Goal: Information Seeking & Learning: Find specific page/section

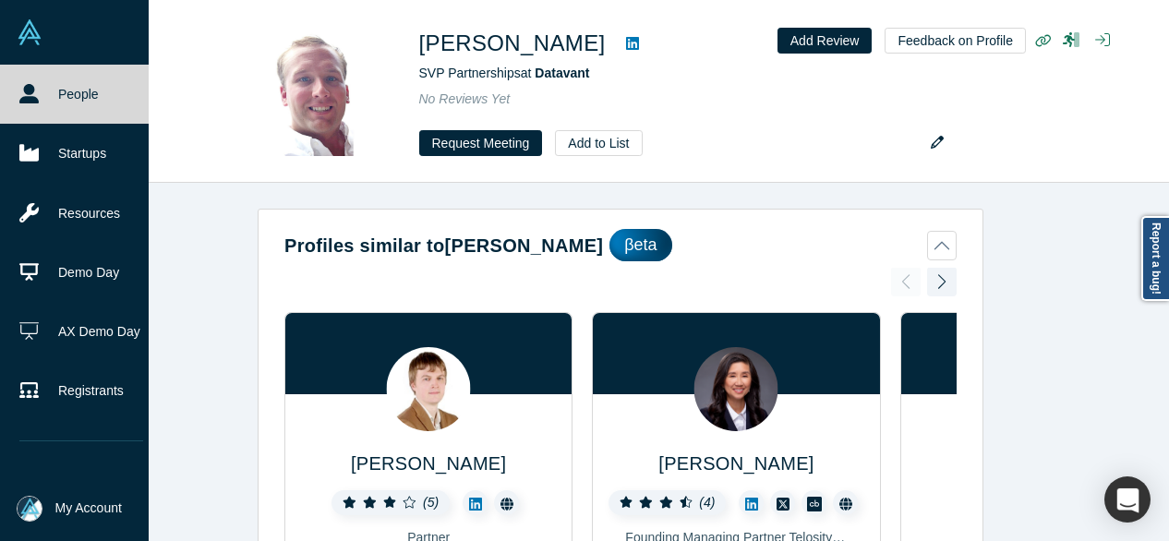
click at [31, 94] on icon at bounding box center [28, 93] width 19 height 19
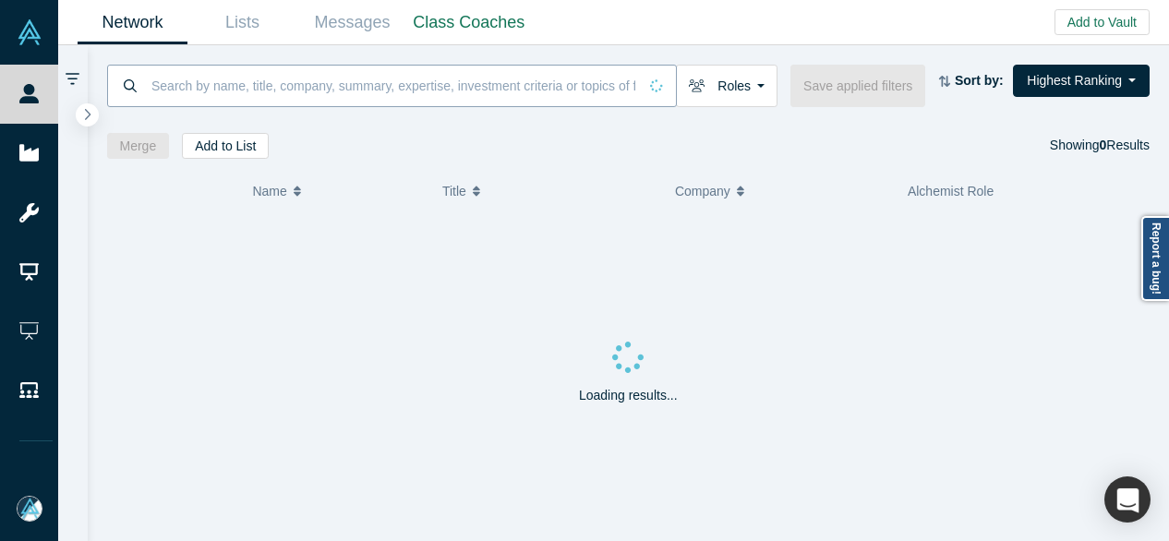
click at [211, 87] on input at bounding box center [394, 85] width 488 height 43
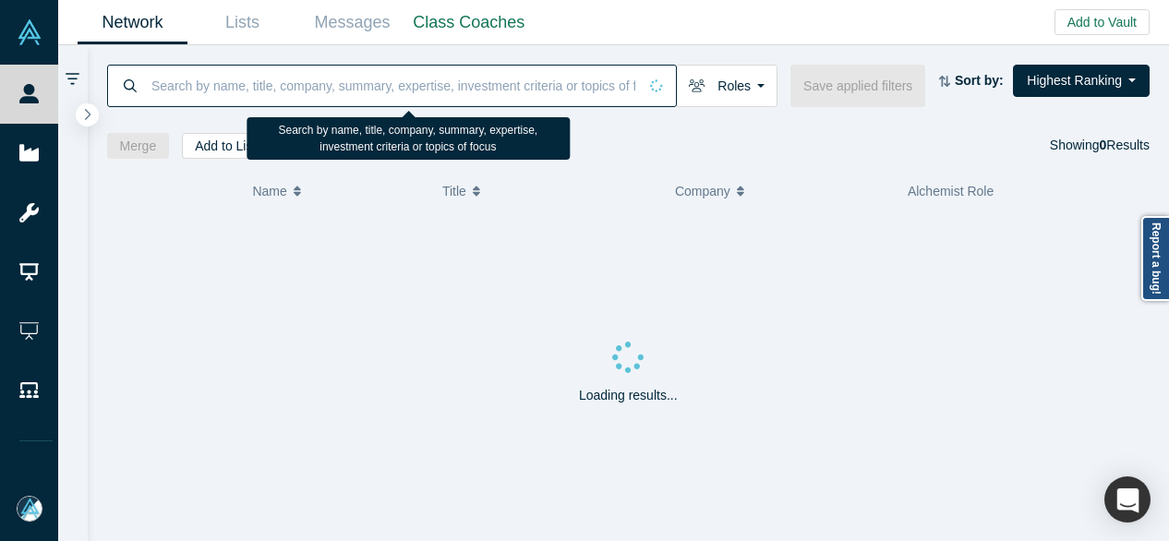
paste input "[PERSON_NAME]"
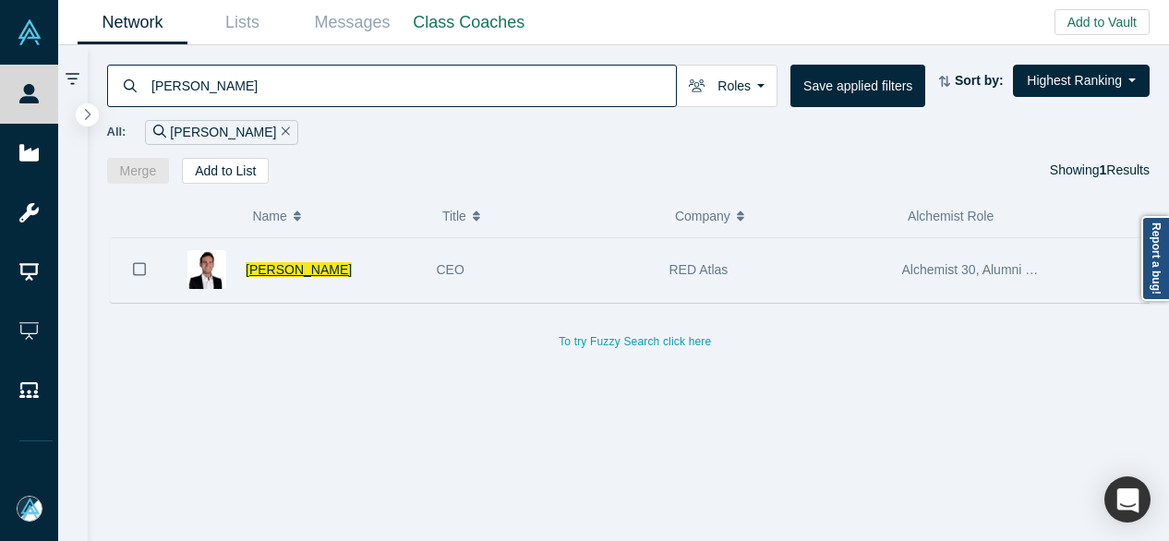
type input "[PERSON_NAME]"
click at [273, 273] on span "[PERSON_NAME]" at bounding box center [299, 269] width 106 height 15
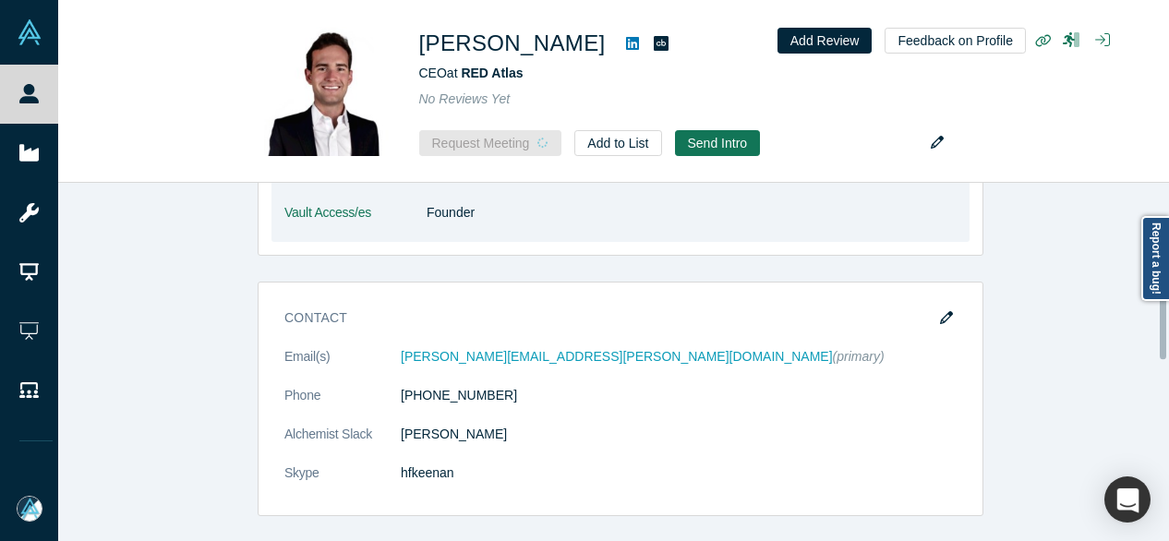
scroll to position [921, 0]
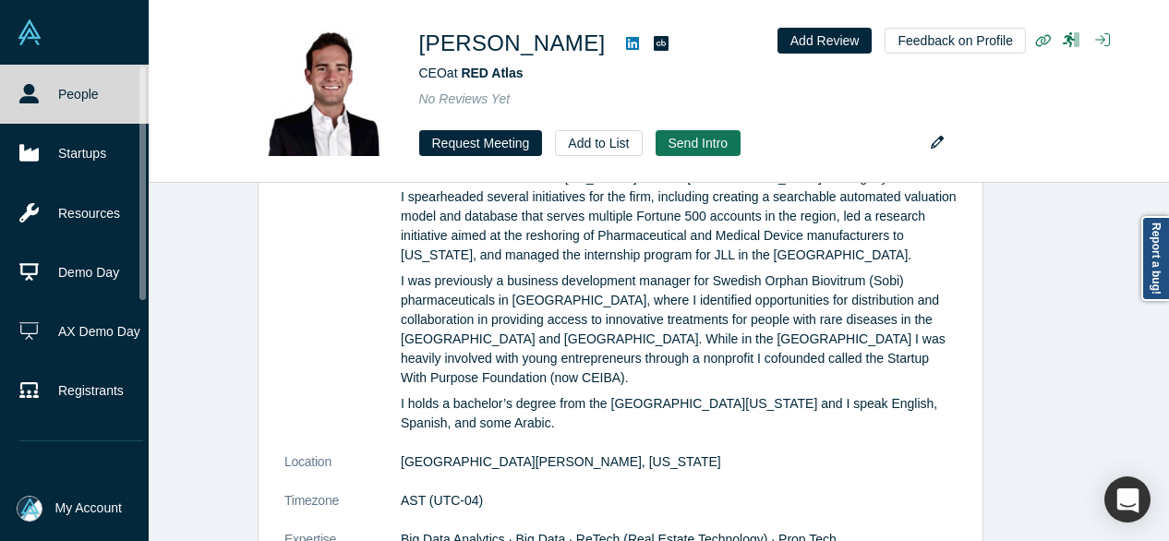
click at [35, 105] on link "People" at bounding box center [81, 94] width 163 height 59
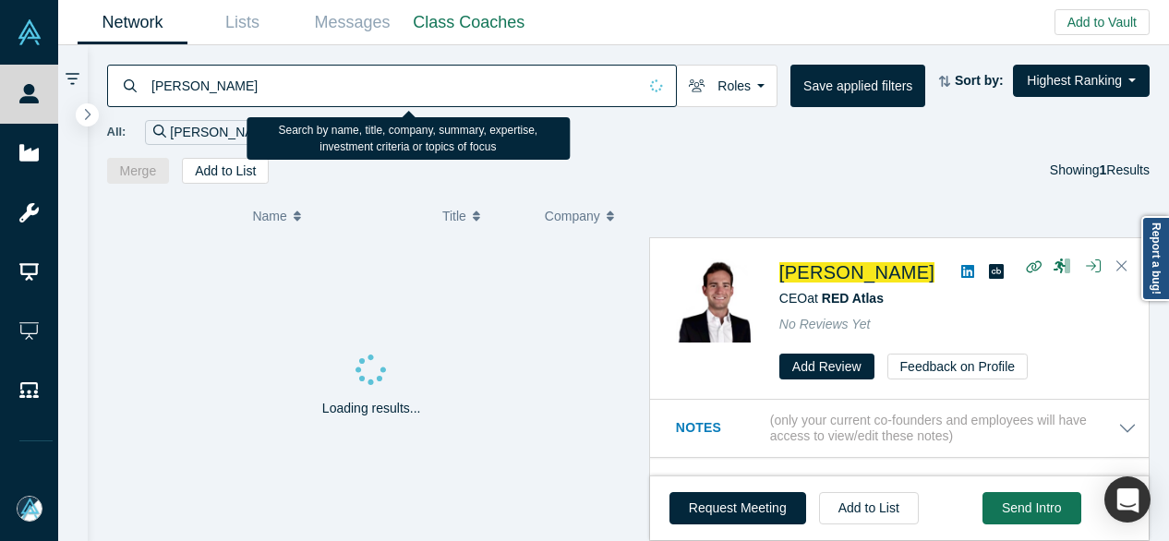
drag, startPoint x: 297, startPoint y: 85, endPoint x: 148, endPoint y: 82, distance: 149.6
click at [147, 83] on div "[PERSON_NAME]" at bounding box center [392, 86] width 570 height 42
paste input "[PERSON_NAME]"
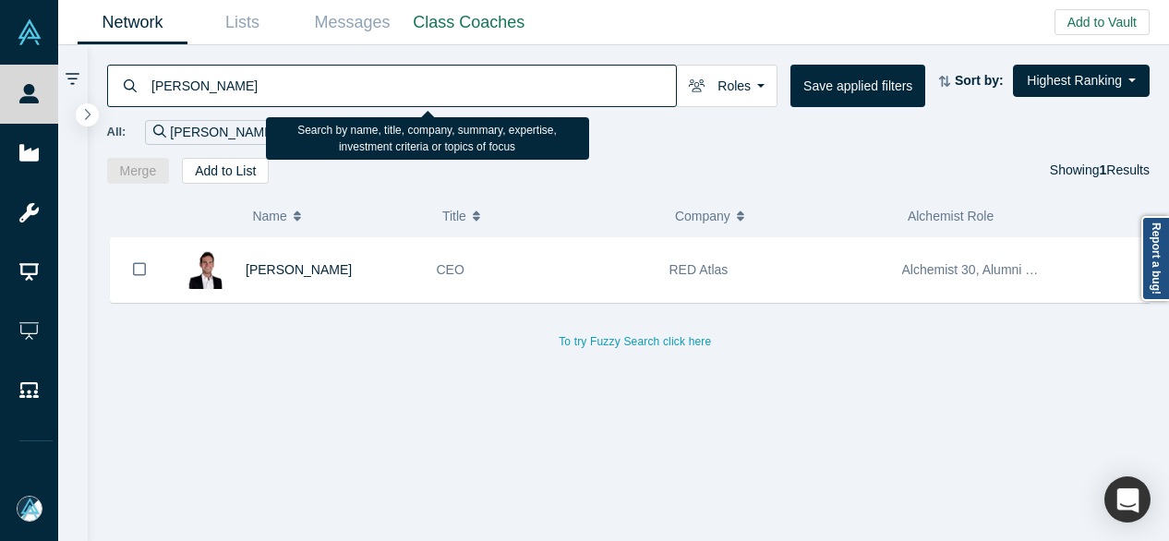
click at [247, 87] on input "[PERSON_NAME]" at bounding box center [413, 85] width 526 height 43
type input "[PERSON_NAME]"
click at [249, 88] on input "[PERSON_NAME]" at bounding box center [413, 85] width 526 height 43
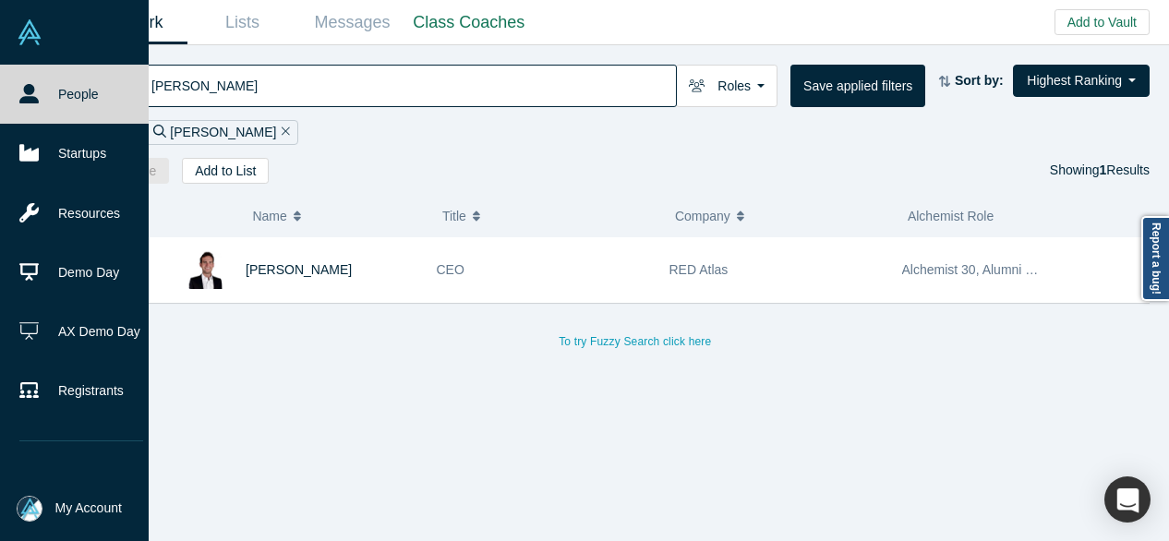
click at [33, 90] on icon at bounding box center [28, 93] width 19 height 19
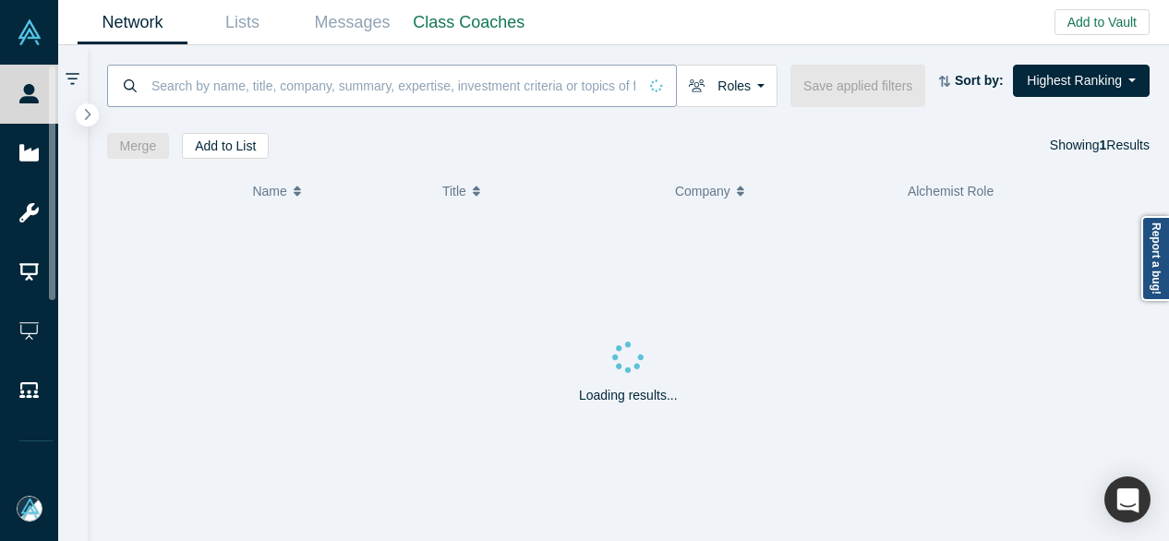
click at [257, 77] on input at bounding box center [394, 85] width 488 height 43
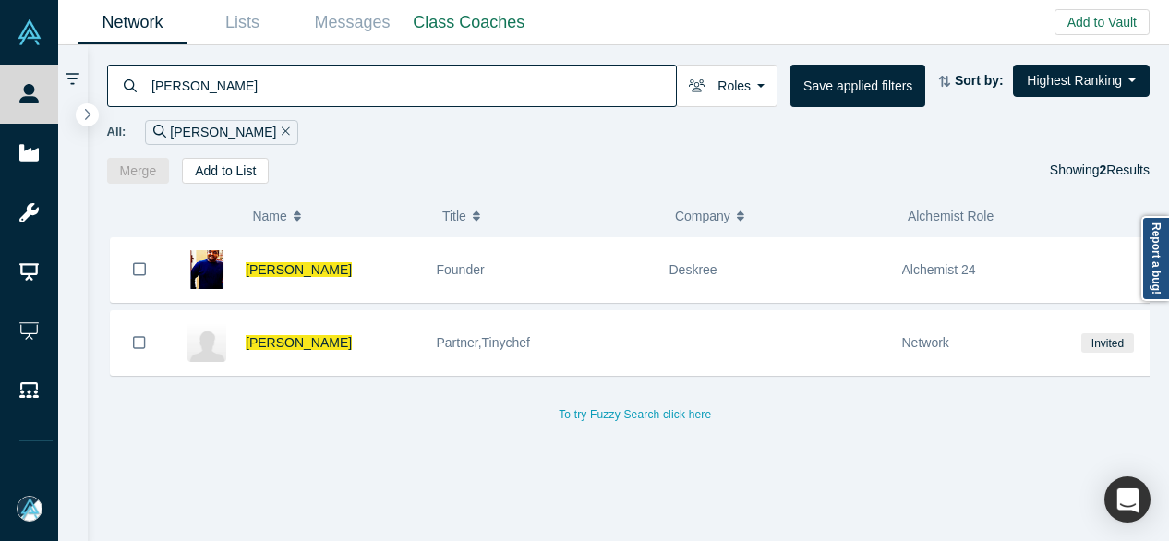
type input "[PERSON_NAME]"
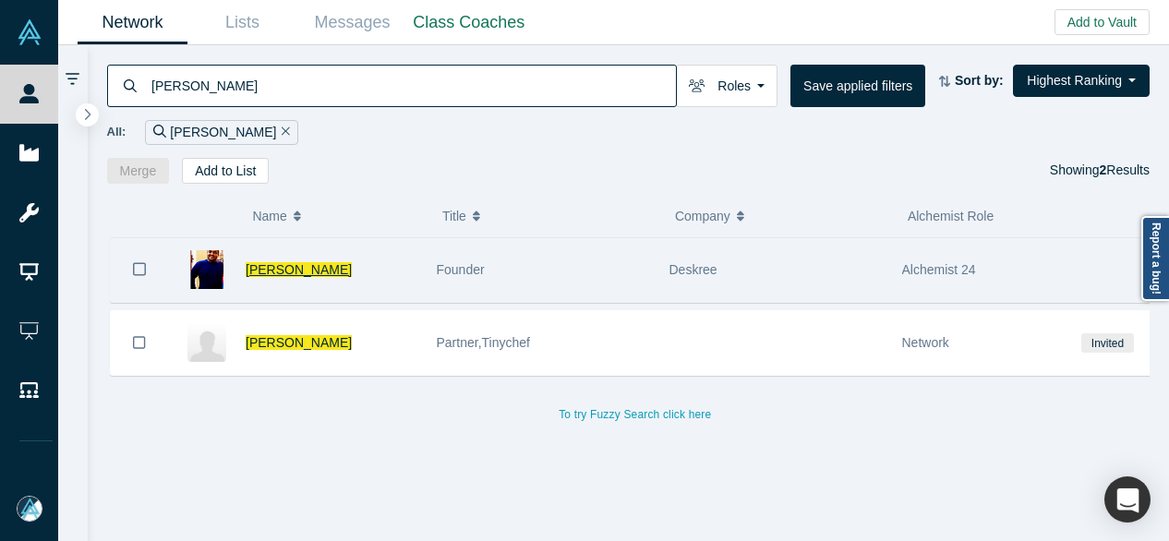
click at [285, 271] on span "[PERSON_NAME]" at bounding box center [299, 269] width 106 height 15
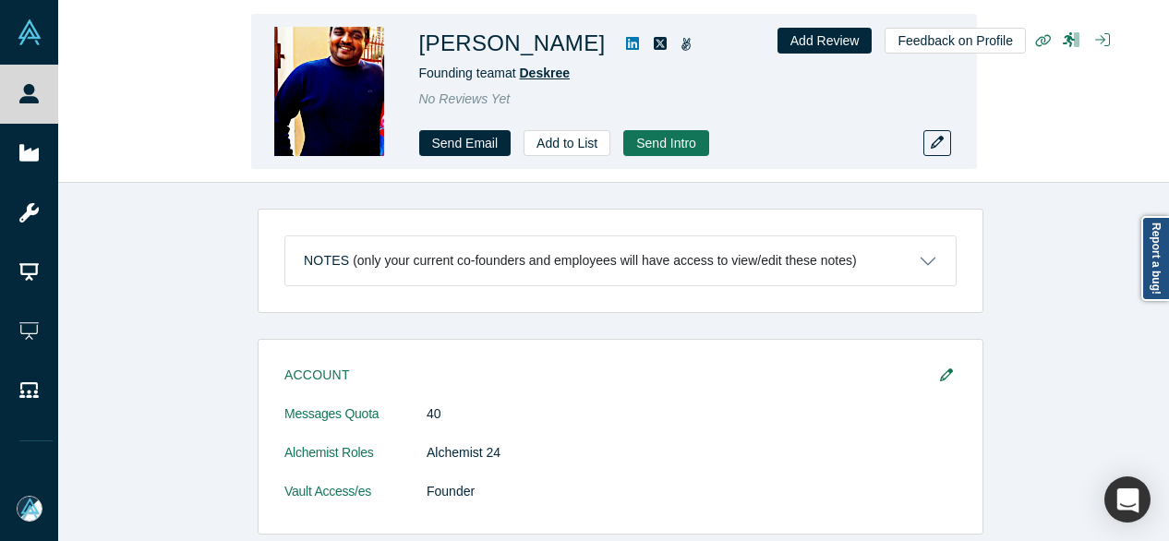
click at [554, 72] on span "Deskree" at bounding box center [544, 73] width 51 height 15
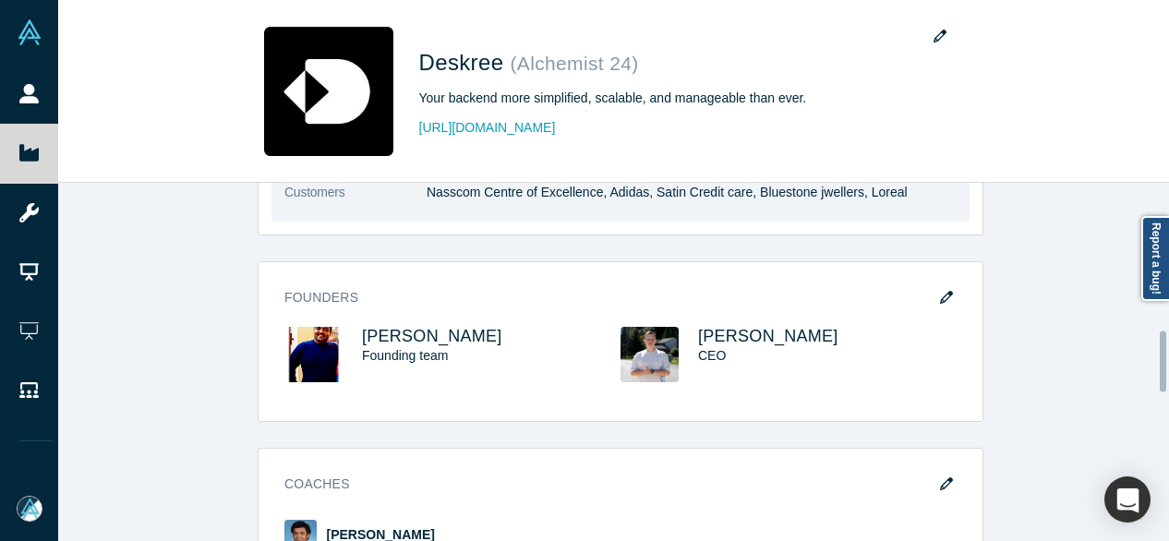
scroll to position [1016, 0]
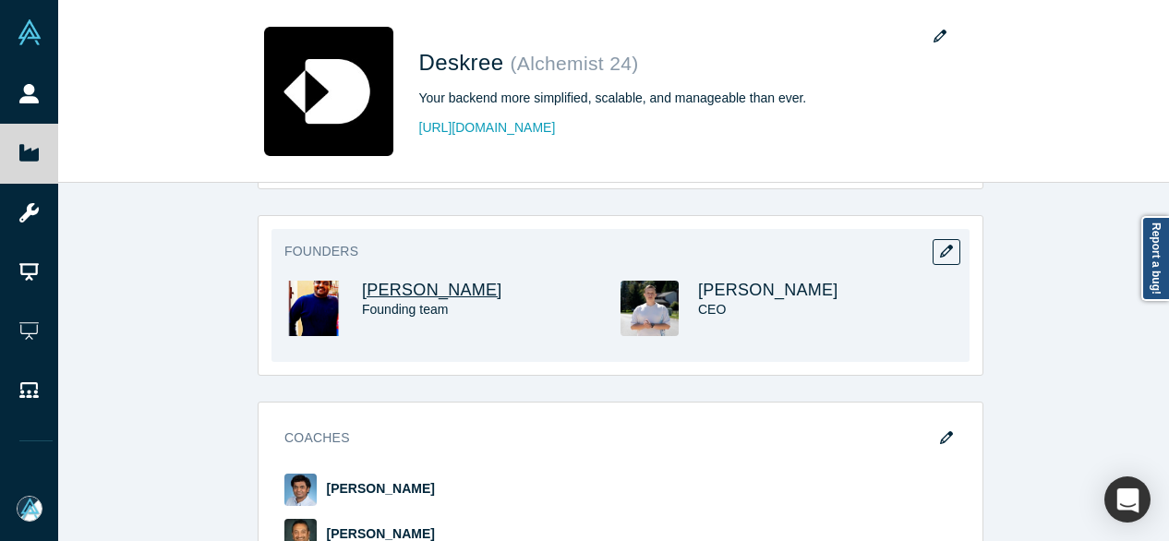
click at [404, 290] on span "[PERSON_NAME]" at bounding box center [432, 290] width 140 height 18
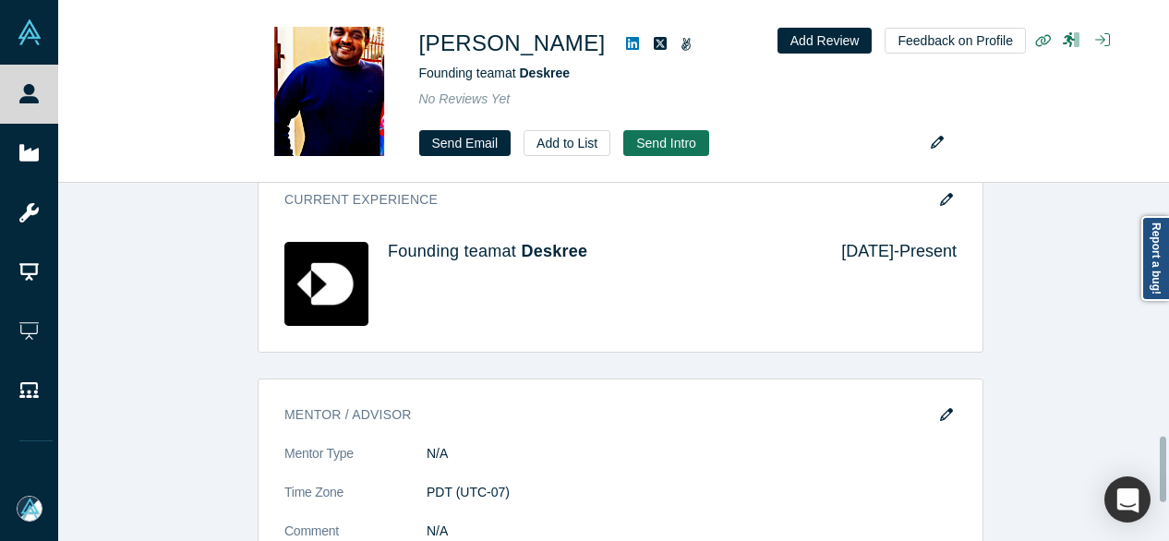
scroll to position [1385, 0]
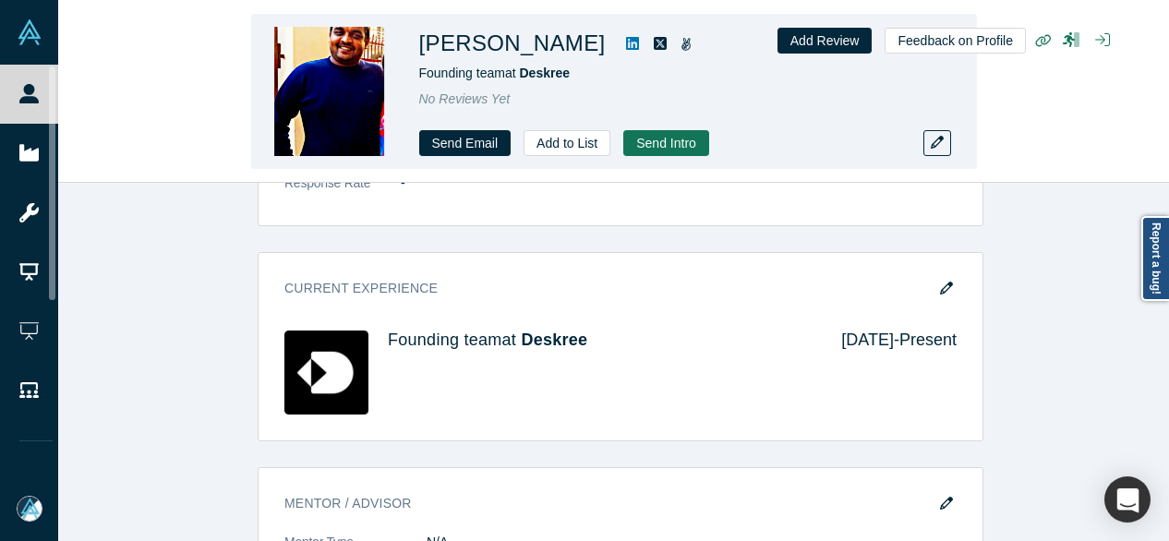
click at [138, 87] on div "[PERSON_NAME] Founding team at Deskree No Reviews Yet Send Email Add to List Se…" at bounding box center [613, 92] width 1111 height 182
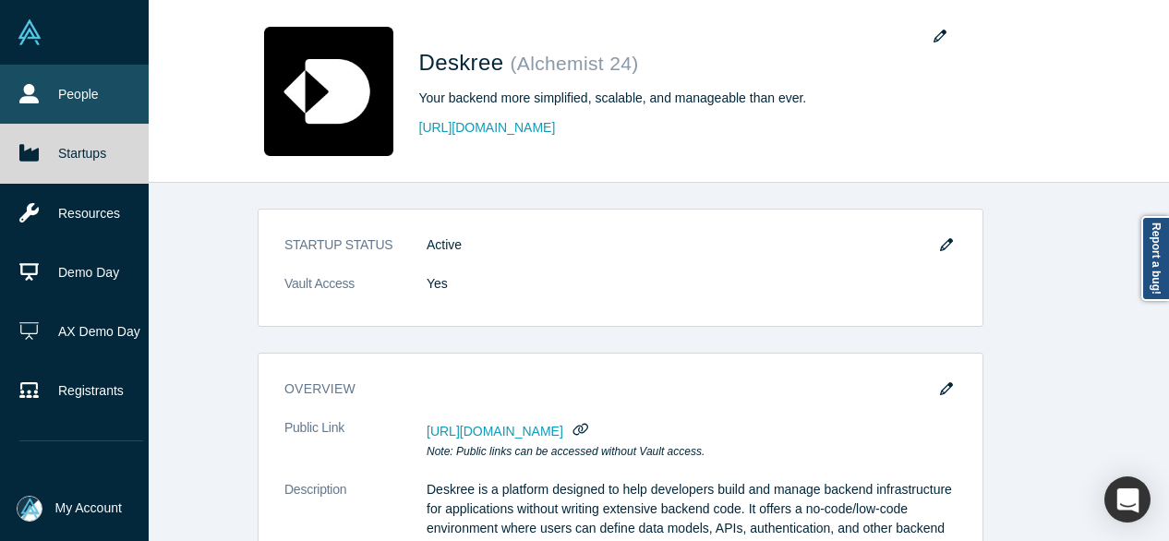
click at [66, 94] on link "People" at bounding box center [81, 94] width 163 height 59
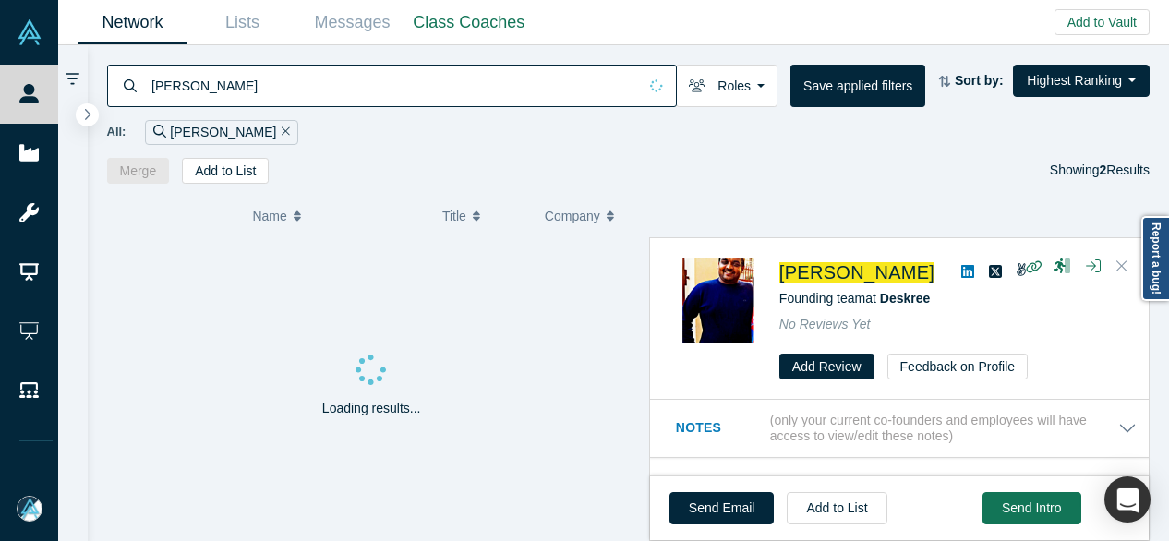
click at [1121, 265] on icon "Close" at bounding box center [1121, 265] width 11 height 11
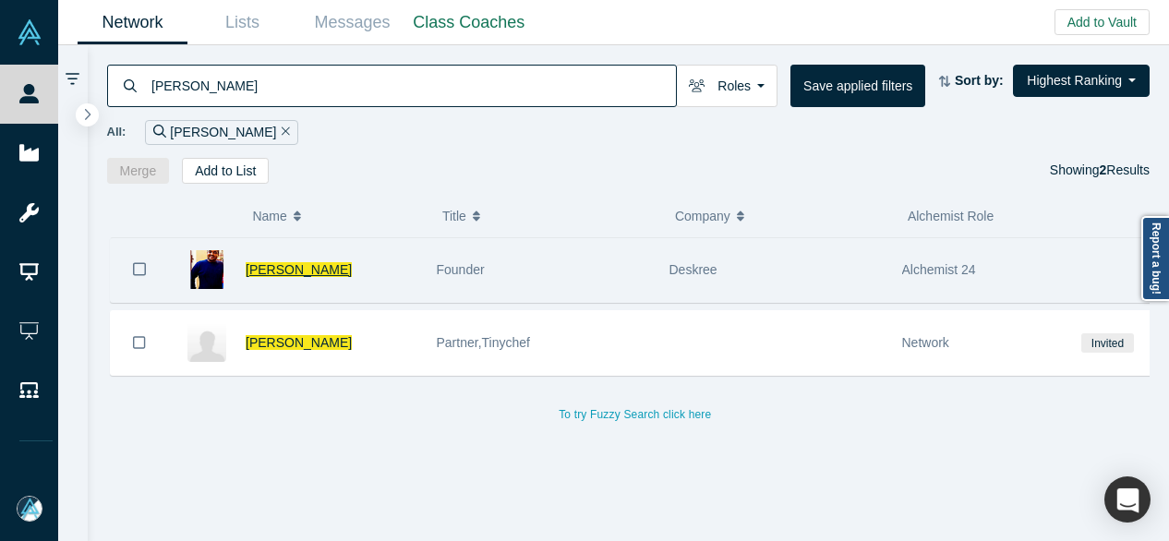
click at [275, 271] on span "[PERSON_NAME]" at bounding box center [299, 269] width 106 height 15
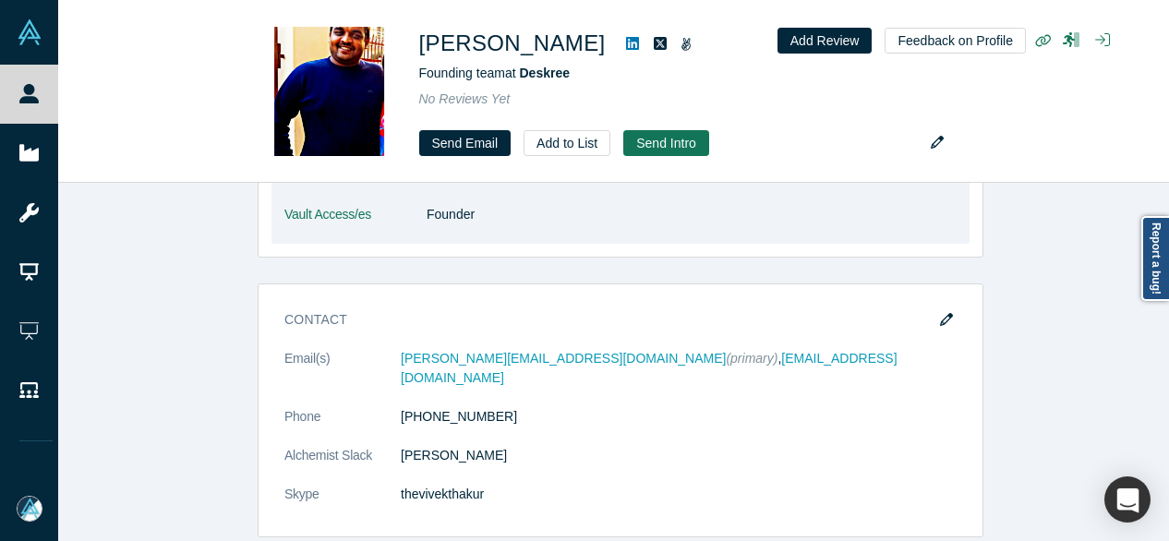
scroll to position [554, 0]
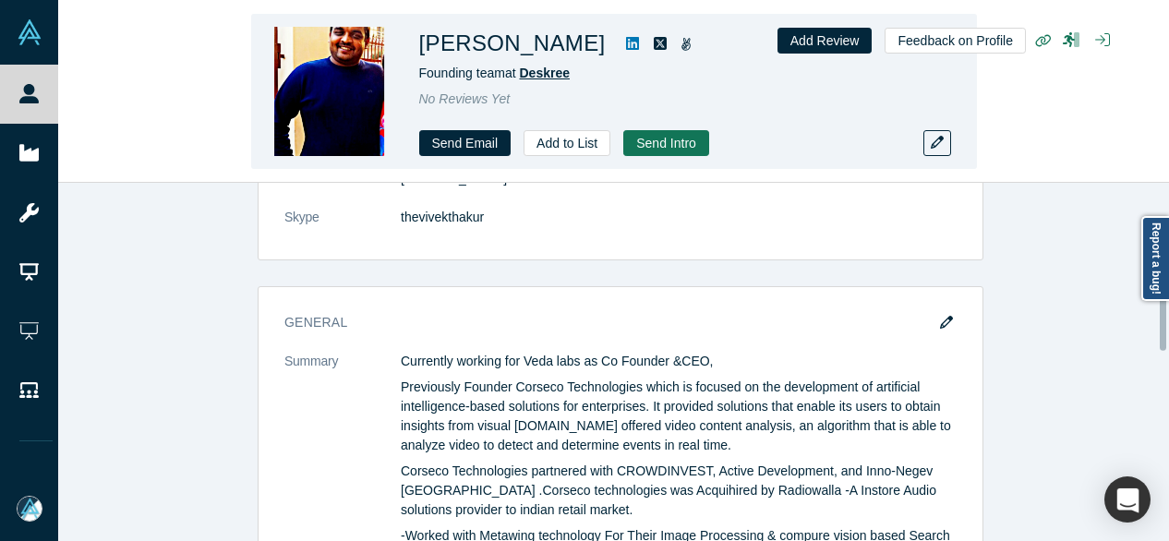
click at [545, 76] on span "Deskree" at bounding box center [544, 73] width 51 height 15
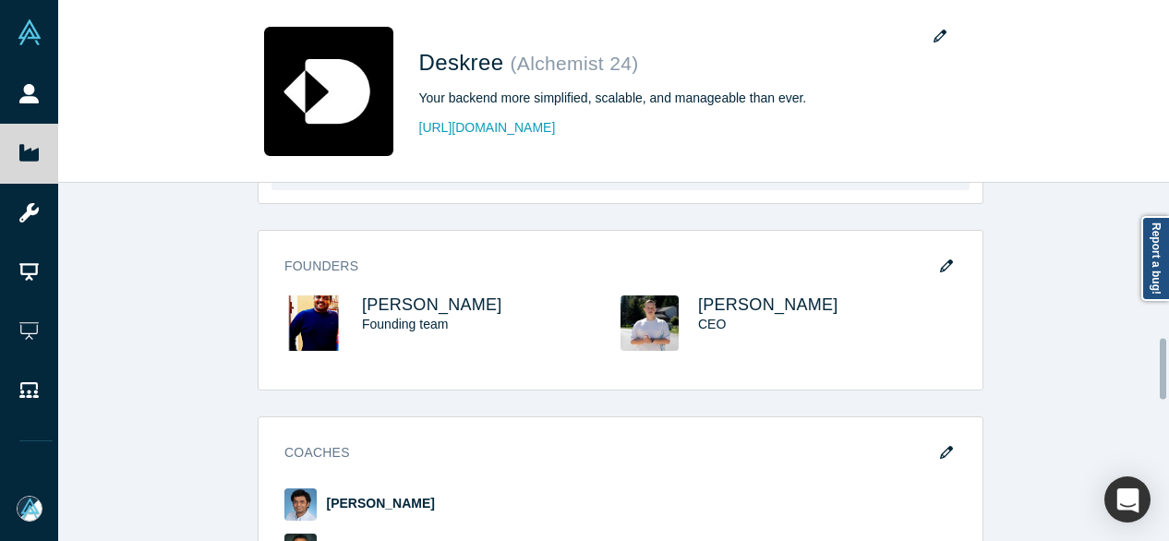
scroll to position [1016, 0]
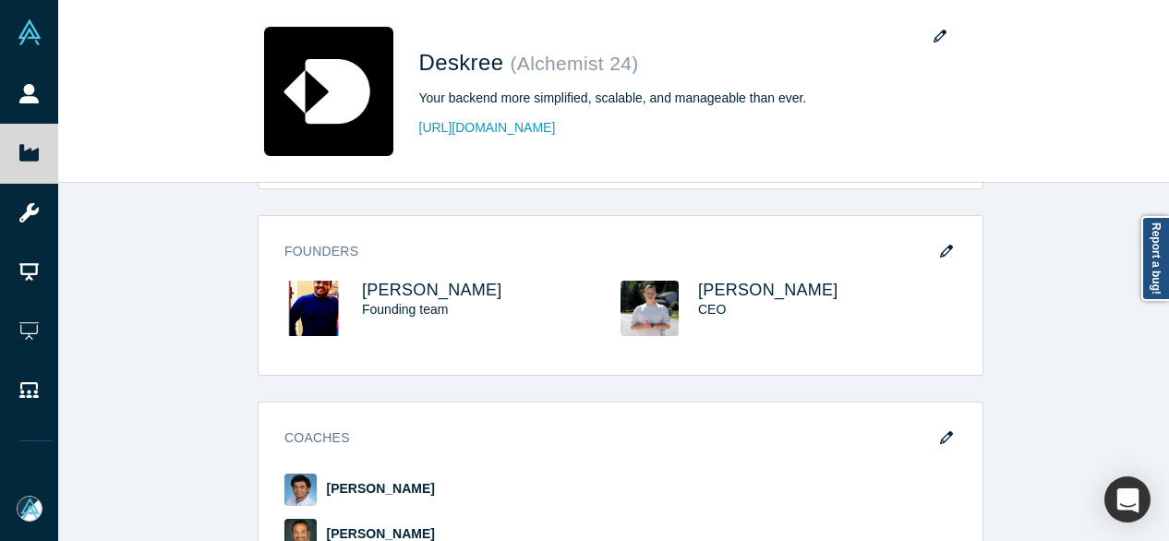
click at [173, 361] on div "STARTUP STATUS Active Vault Access Yes overview Public Link [URL][DOMAIN_NAME] …" at bounding box center [620, 369] width 1125 height 372
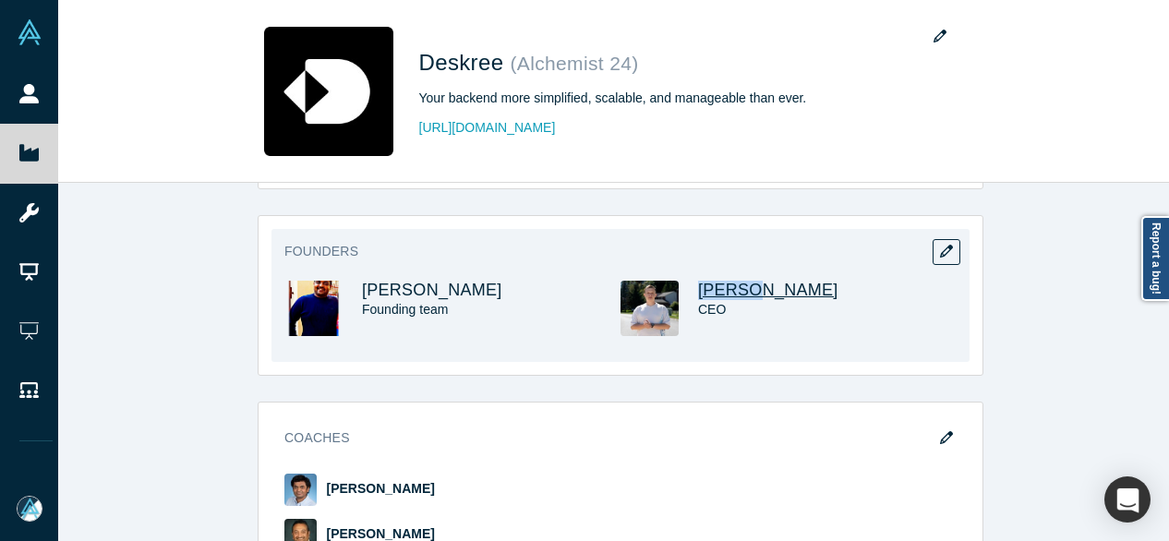
drag, startPoint x: 684, startPoint y: 290, endPoint x: 746, endPoint y: 293, distance: 61.9
click at [746, 293] on div "[PERSON_NAME] CEO" at bounding box center [788, 321] width 336 height 81
copy span "[PERSON_NAME]"
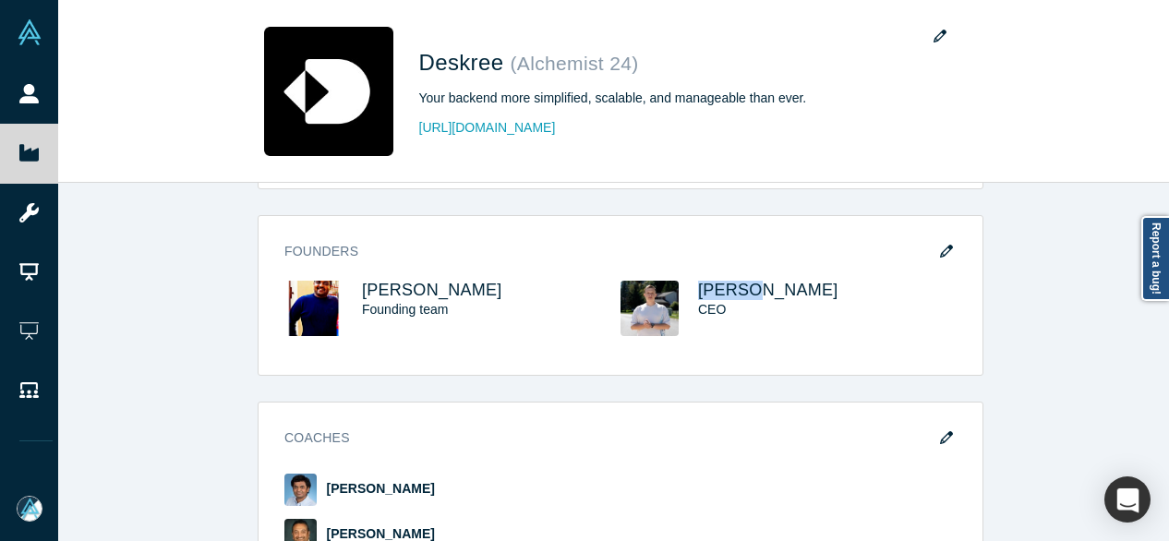
click at [126, 393] on div "STARTUP STATUS Active Vault Access Yes overview Public Link [URL][DOMAIN_NAME] …" at bounding box center [620, 369] width 1125 height 372
click at [93, 446] on div "STARTUP STATUS Active Vault Access Yes overview Public Link [URL][DOMAIN_NAME] …" at bounding box center [620, 369] width 1125 height 372
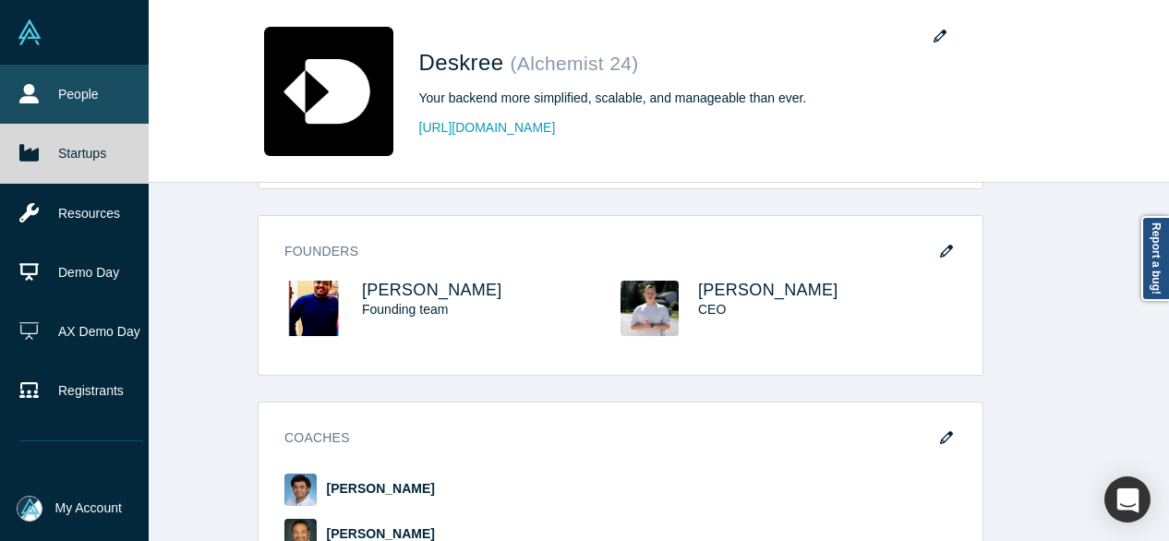
click at [65, 92] on link "People" at bounding box center [81, 94] width 163 height 59
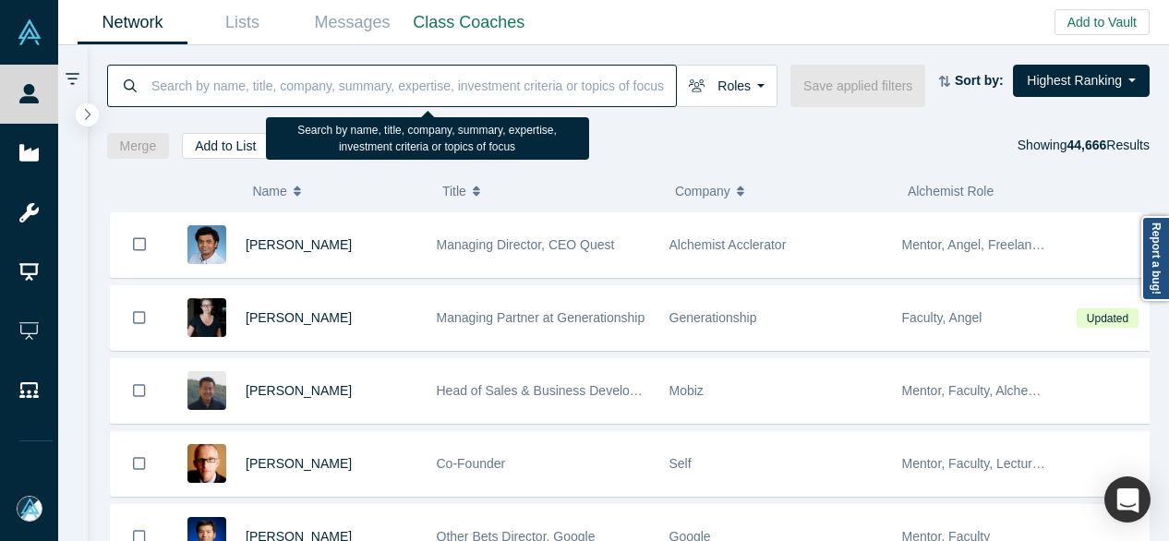
click at [233, 101] on input at bounding box center [413, 85] width 526 height 43
paste input "Kübra Binza"
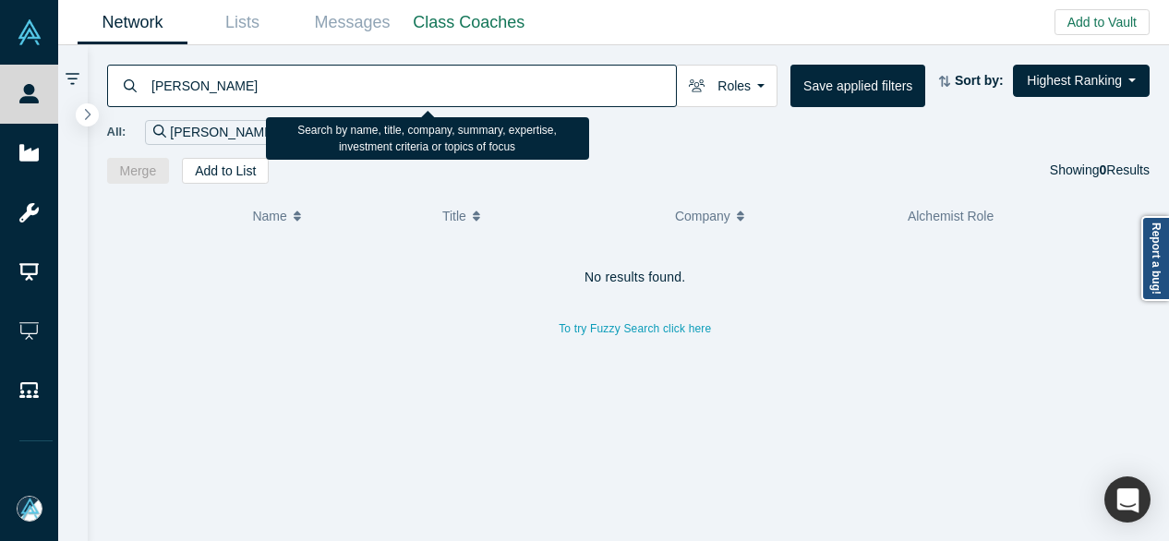
click at [164, 90] on input "Kübra Binza" at bounding box center [413, 85] width 526 height 43
click at [187, 80] on input "Kubra Binza" at bounding box center [413, 85] width 526 height 43
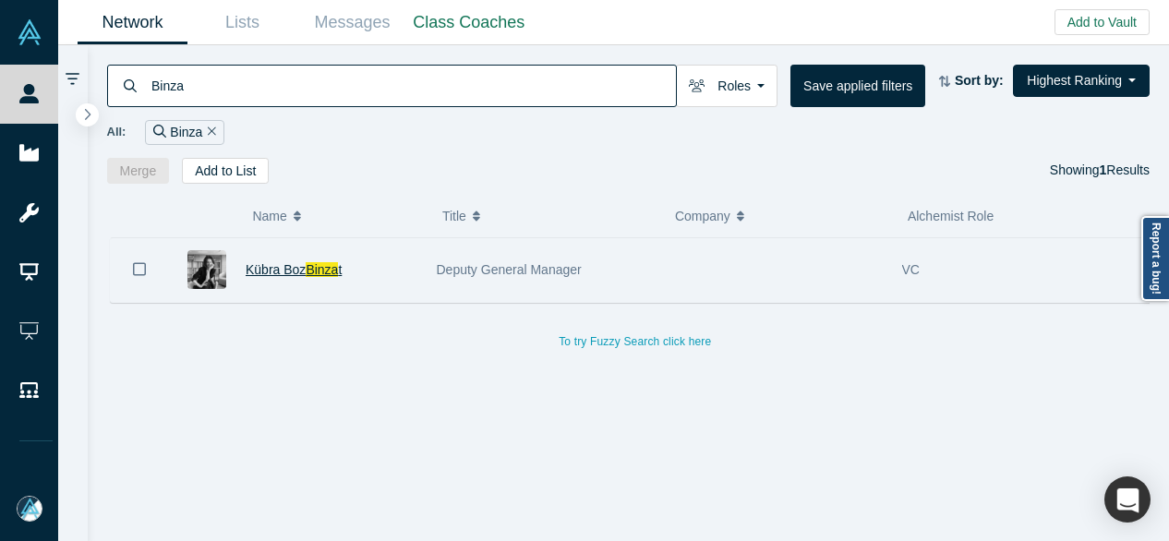
type input "Binza"
click at [305, 267] on span "Kübra Boz" at bounding box center [276, 269] width 60 height 15
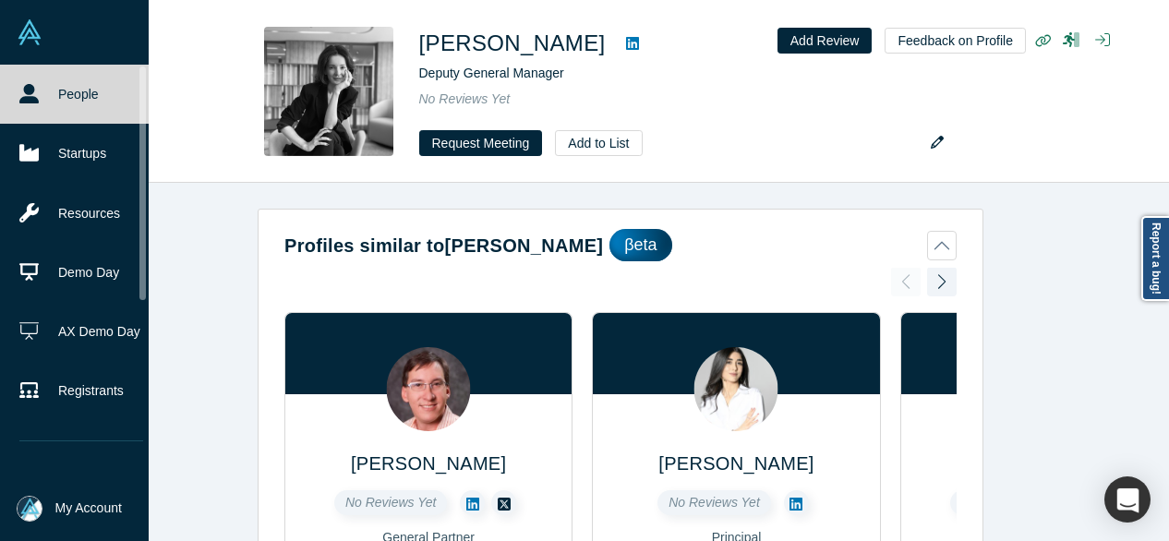
click at [45, 97] on link "People" at bounding box center [81, 94] width 163 height 59
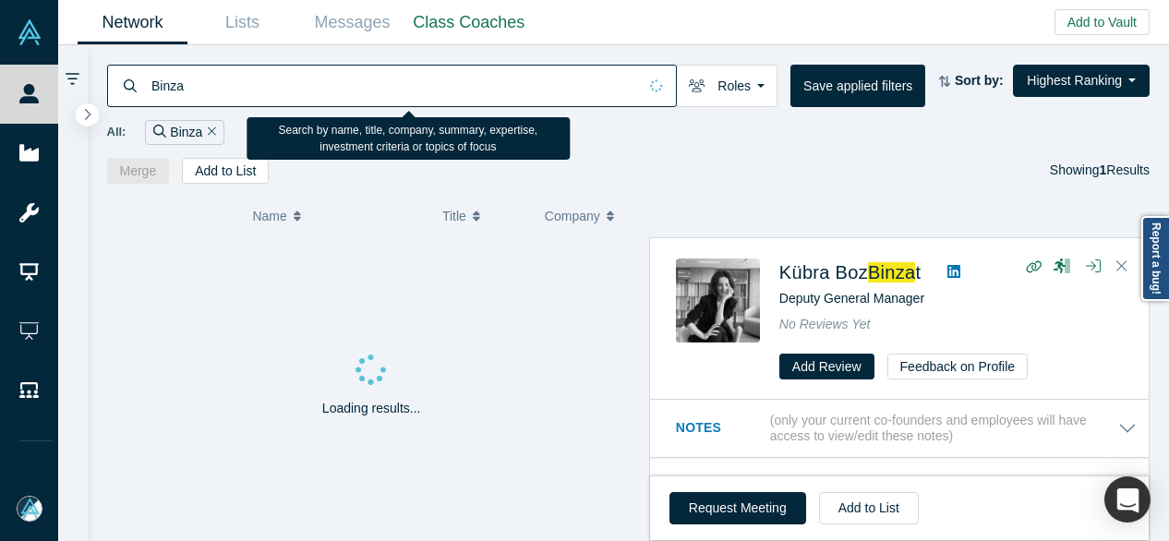
click at [292, 91] on input "Binza" at bounding box center [394, 85] width 488 height 43
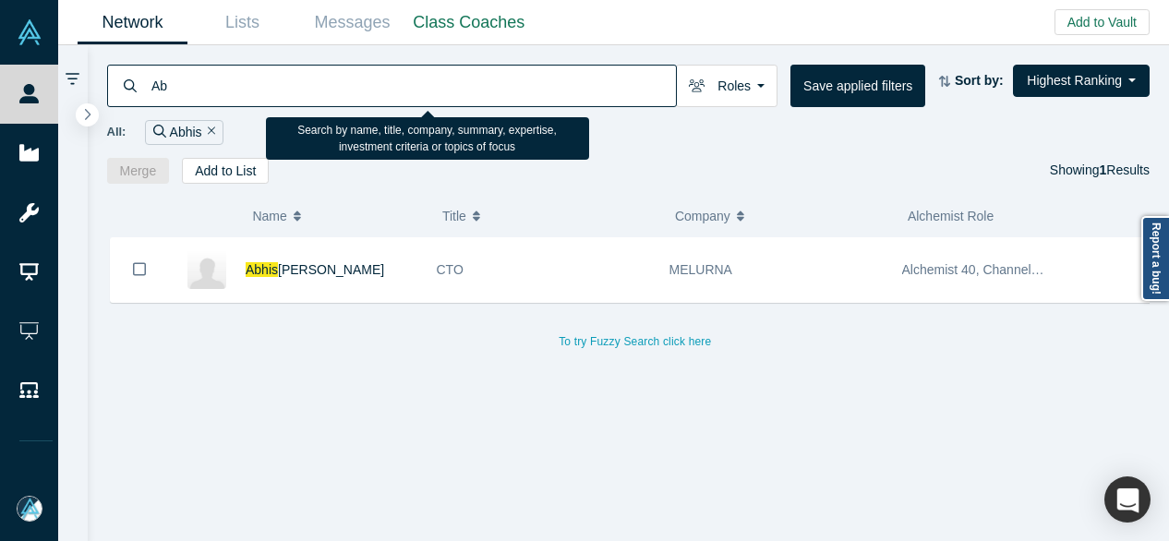
type input "A"
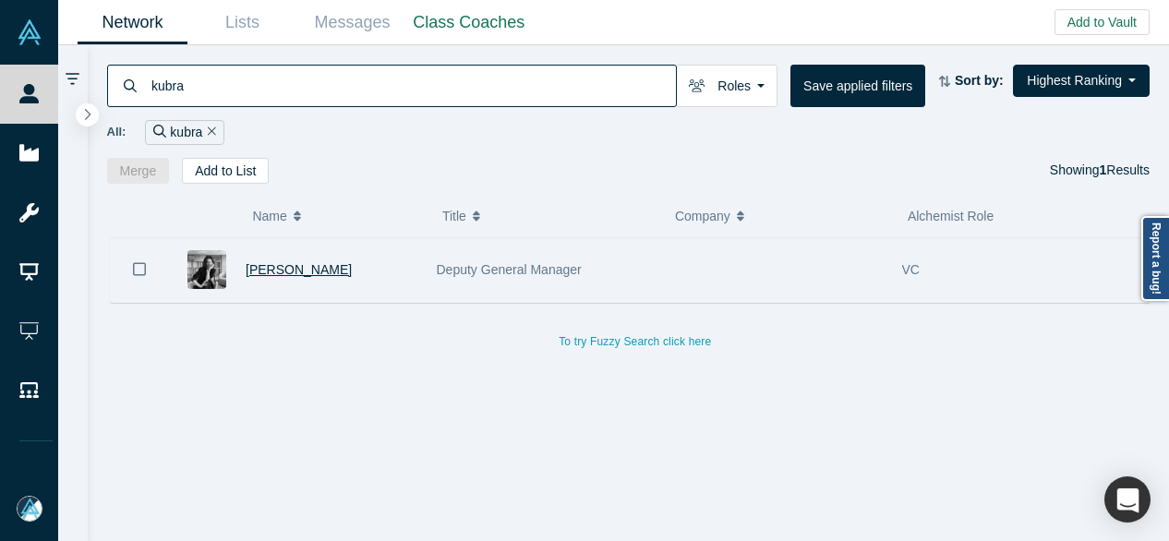
type input "kubra"
click at [334, 270] on span "Kübra Boz Binzat" at bounding box center [299, 269] width 106 height 15
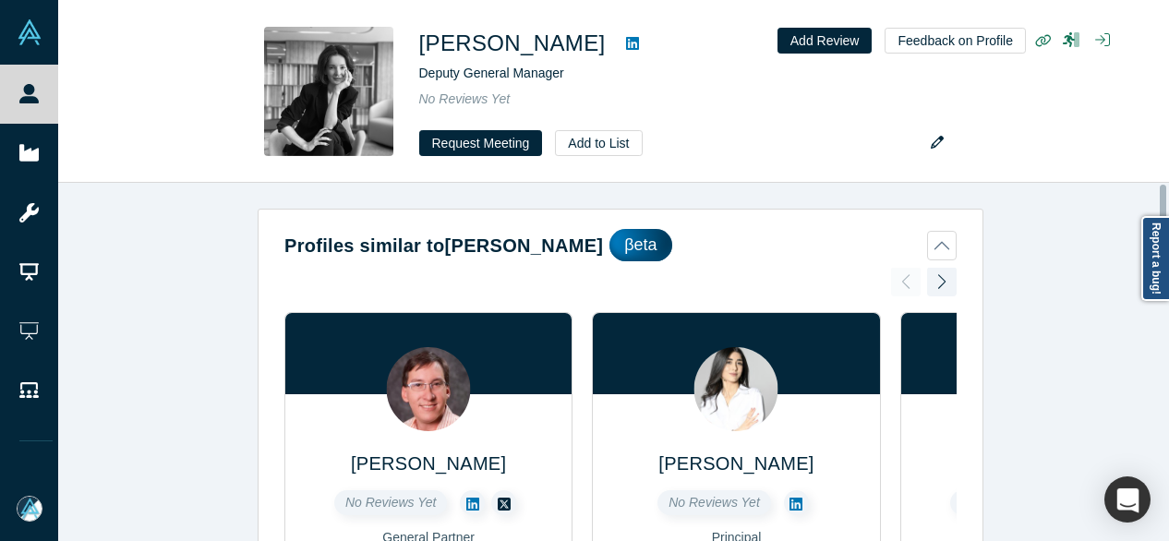
scroll to position [1826, 0]
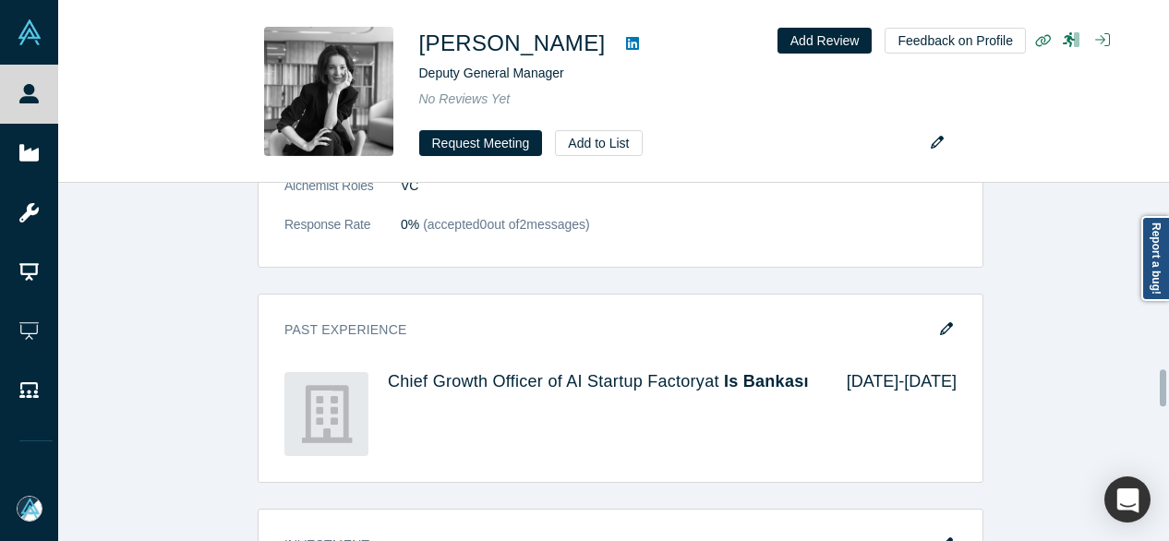
click at [1163, 388] on div at bounding box center [1165, 362] width 6 height 355
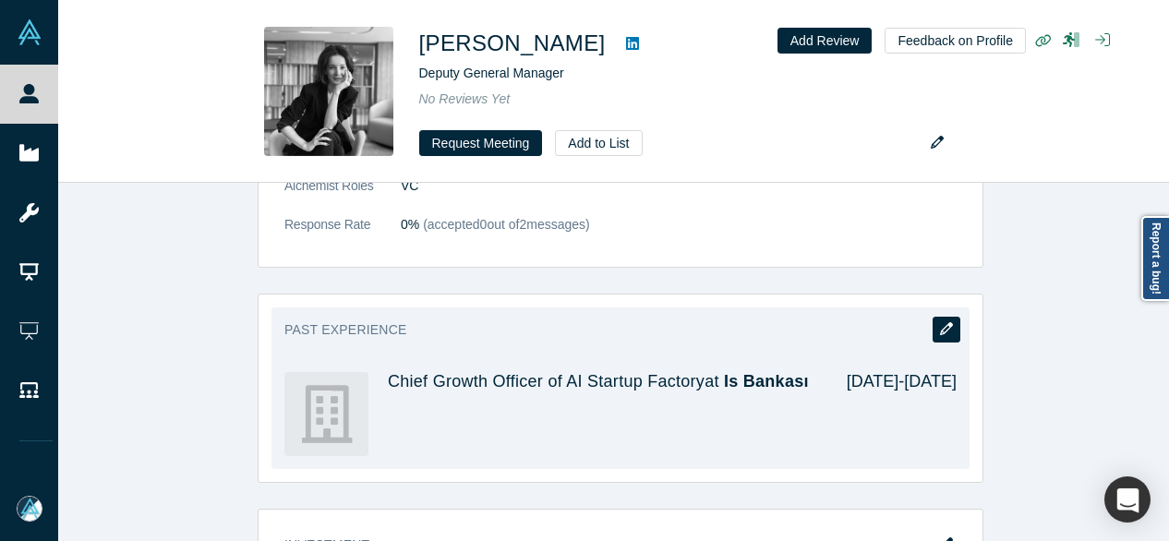
click at [940, 322] on icon "button" at bounding box center [946, 328] width 13 height 13
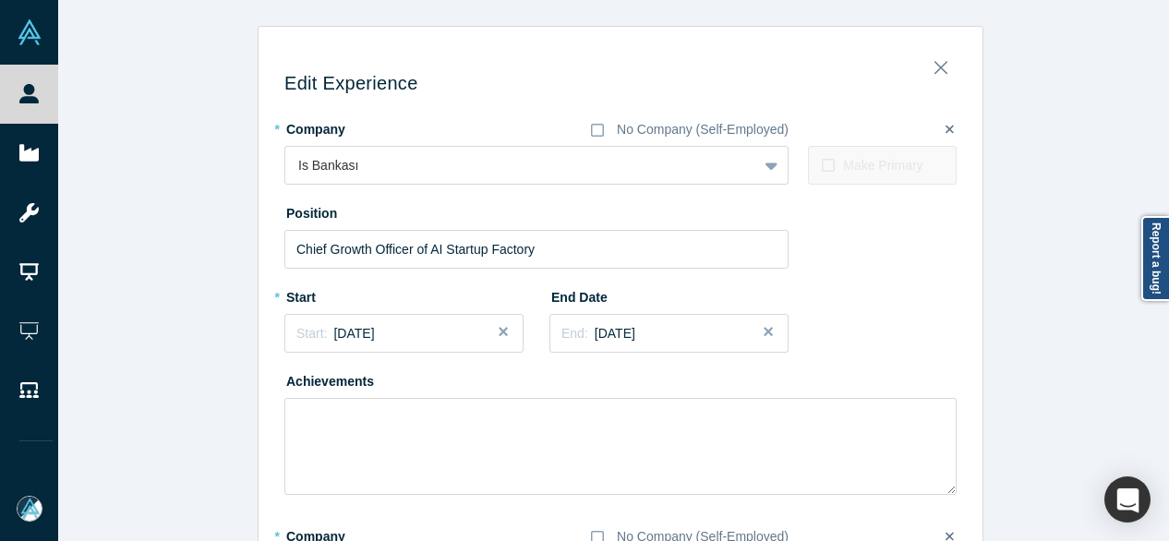
scroll to position [202, 0]
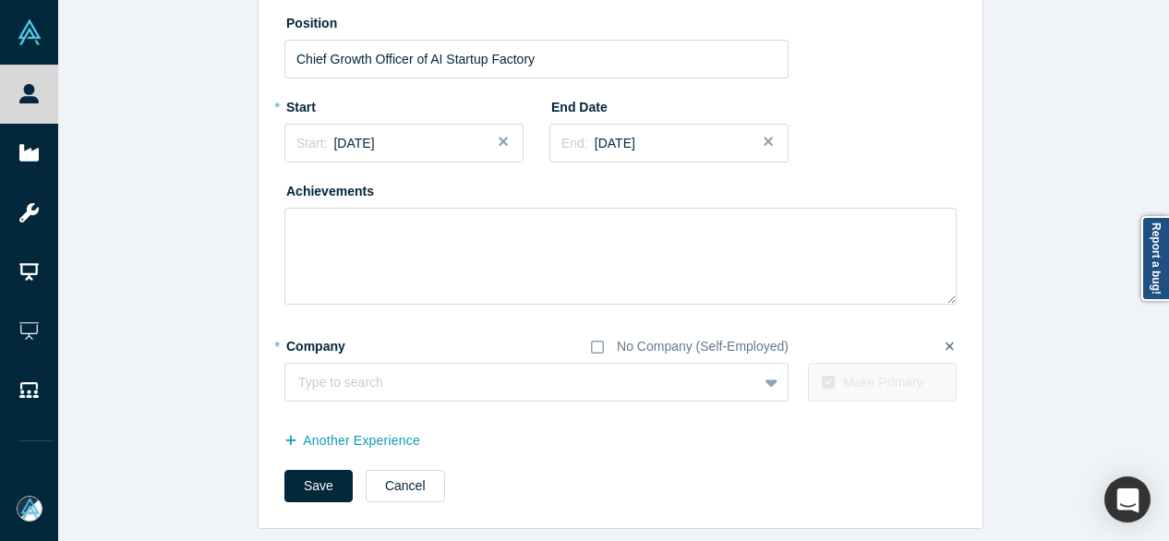
click at [1163, 404] on div at bounding box center [1165, 270] width 6 height 537
click at [718, 385] on div "Type to search" at bounding box center [536, 382] width 504 height 39
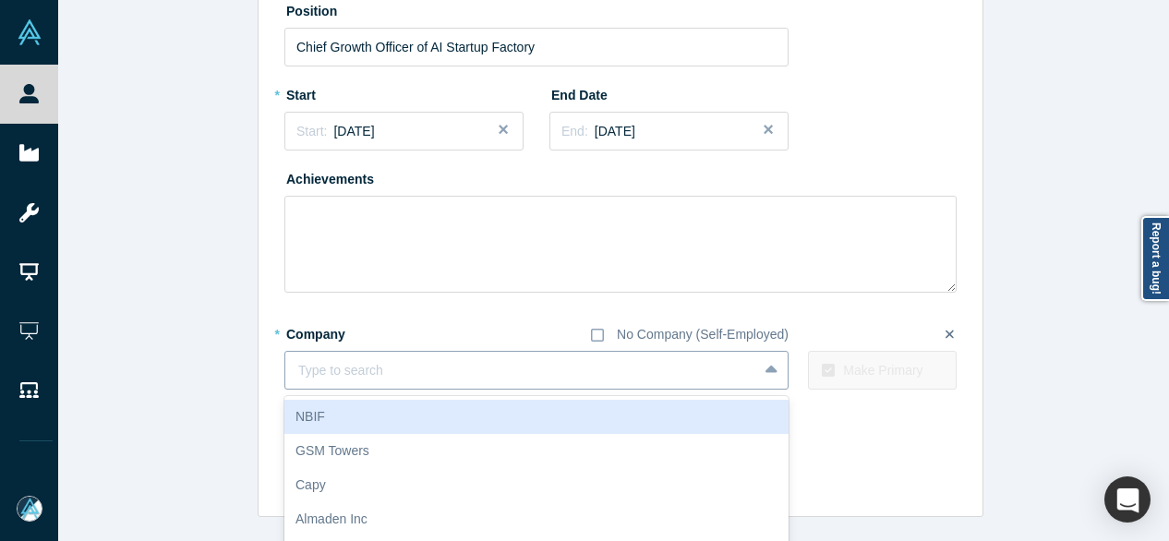
paste input "AI Startup Factory logo Yapay Zekâ Girişim Fabrikası @ İş Bank Group"
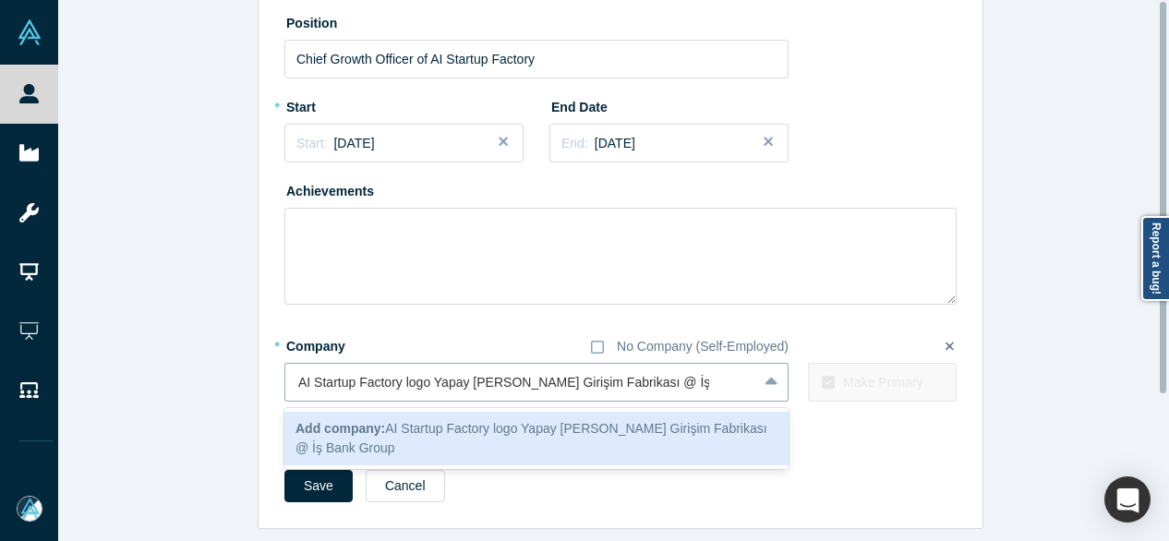
scroll to position [0, 0]
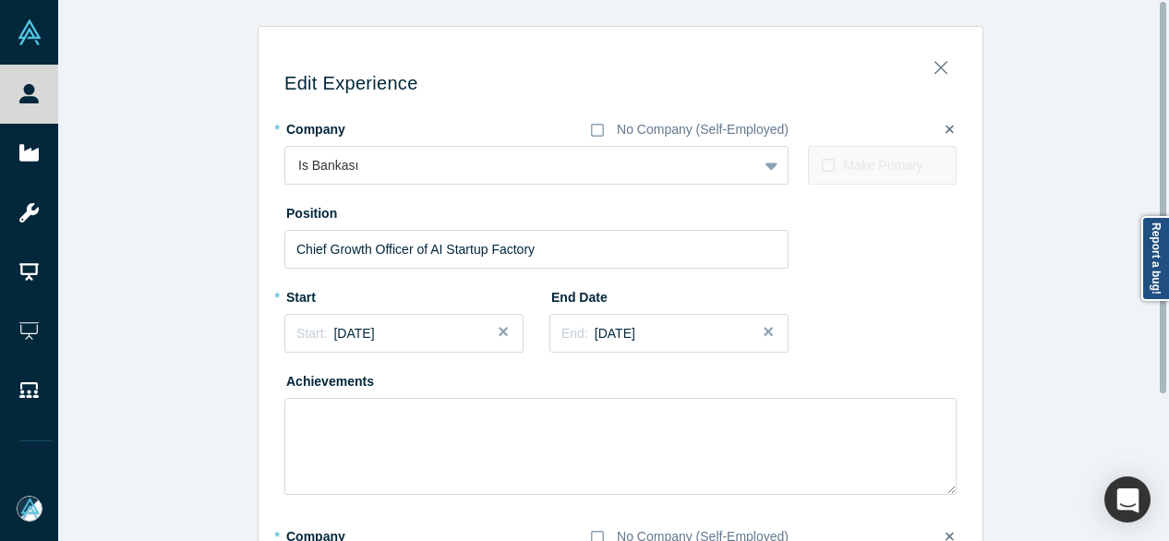
click at [1163, 58] on div at bounding box center [1165, 270] width 6 height 537
type input "AI Startup Factory logo Yapay Zekâ Girişim Fabrikası @ İş Bank Group"
